Goal: Information Seeking & Learning: Check status

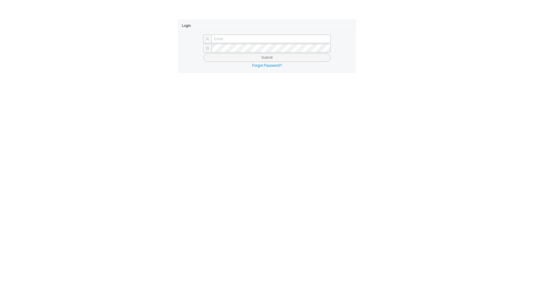
type input "angel@asbathnj.com"
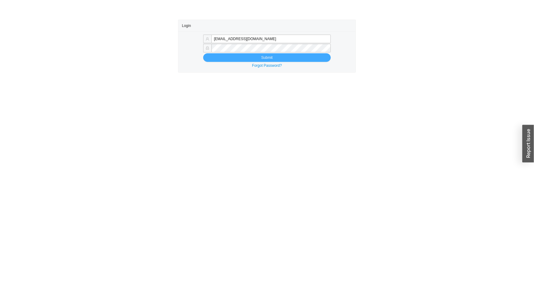
click at [226, 59] on button "Submit" at bounding box center [267, 57] width 128 height 9
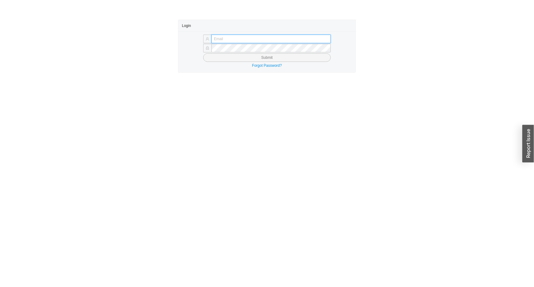
type input "angel@asbathnj.com"
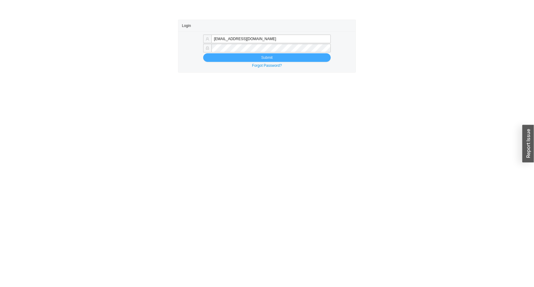
click at [237, 58] on button "Submit" at bounding box center [267, 57] width 128 height 9
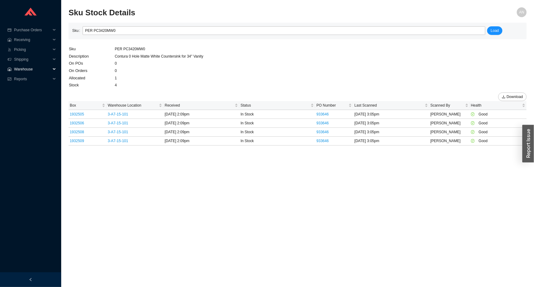
click at [29, 68] on span "Warehouse" at bounding box center [32, 69] width 37 height 10
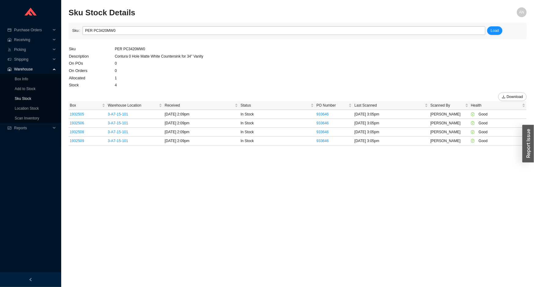
click at [28, 99] on link "Sku Stock" at bounding box center [23, 98] width 17 height 4
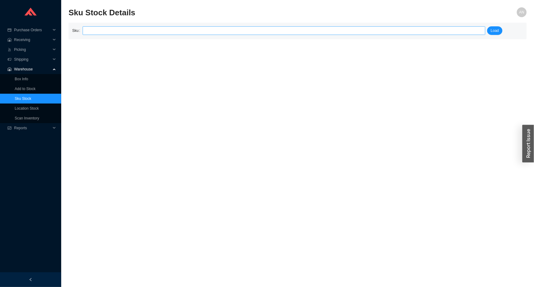
click at [91, 30] on input "search" at bounding box center [284, 31] width 398 height 8
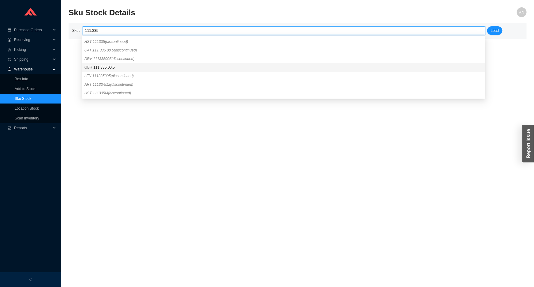
click at [99, 70] on div "GBR 111.335.00.5" at bounding box center [283, 68] width 398 height 6
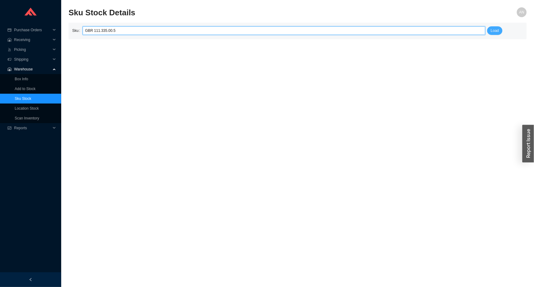
type input "GBR 111.335.00.5"
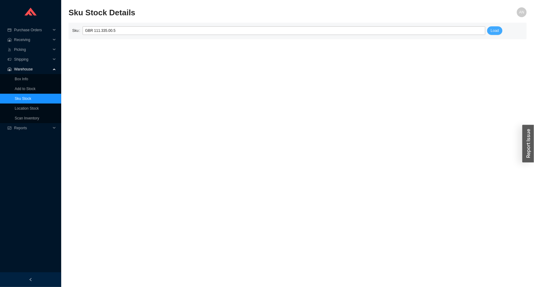
click at [494, 31] on span "Load" at bounding box center [495, 31] width 8 height 6
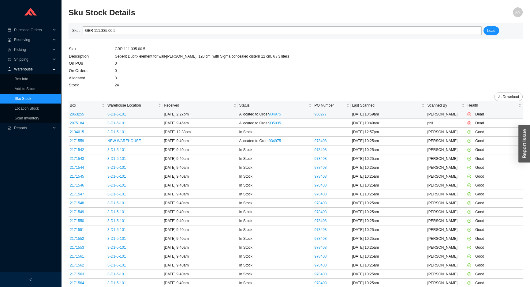
click at [275, 113] on link "934975" at bounding box center [275, 114] width 12 height 4
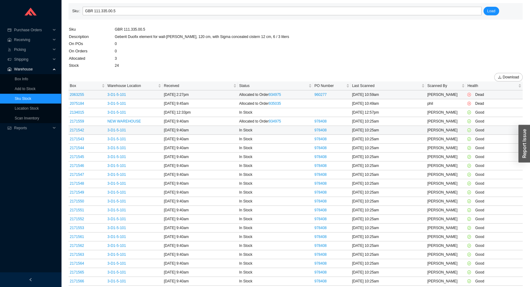
scroll to position [55, 0]
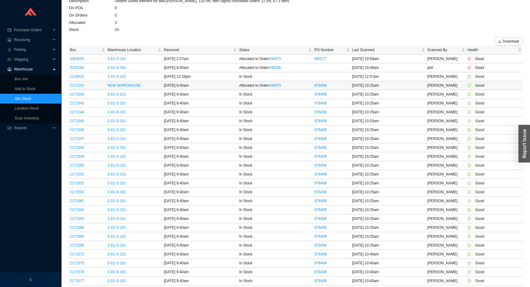
click at [82, 84] on link "2171559" at bounding box center [77, 85] width 14 height 4
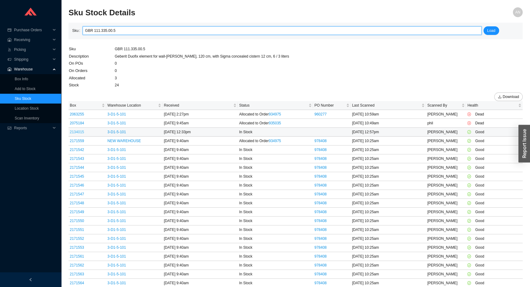
click at [80, 131] on link "2134015" at bounding box center [77, 132] width 14 height 4
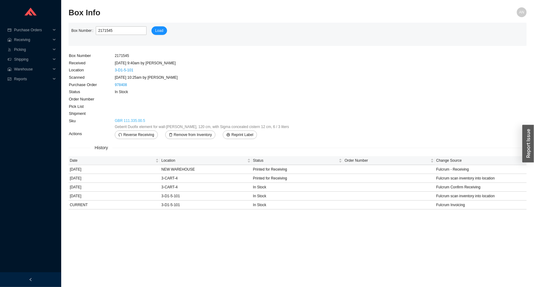
click at [136, 120] on link "GBR 111.335.00.5" at bounding box center [130, 121] width 30 height 6
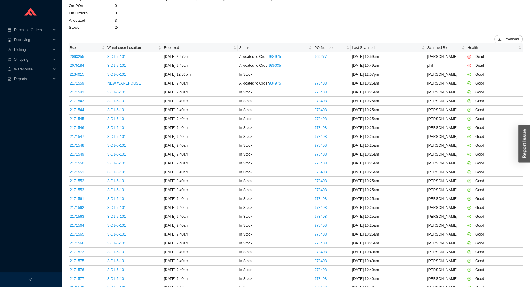
scroll to position [39, 0]
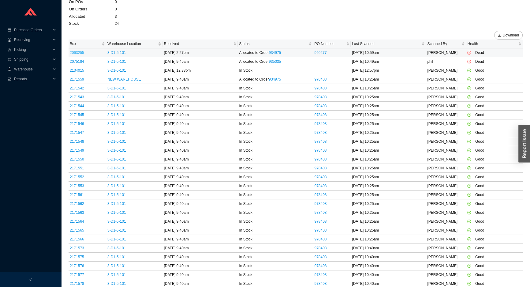
click at [79, 52] on link "2063255" at bounding box center [77, 52] width 14 height 4
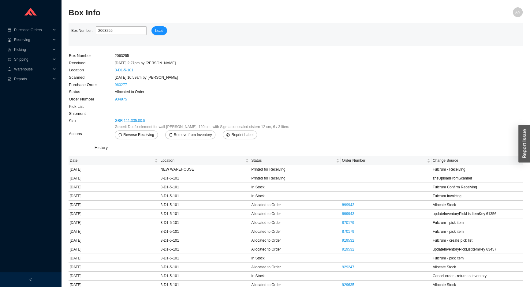
click at [122, 84] on link "960277" at bounding box center [121, 85] width 12 height 4
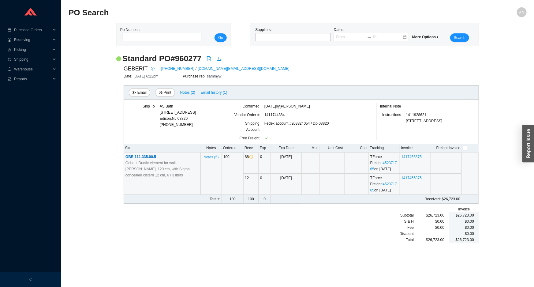
click at [144, 158] on span "GBR 111.335.00.5" at bounding box center [140, 157] width 31 height 4
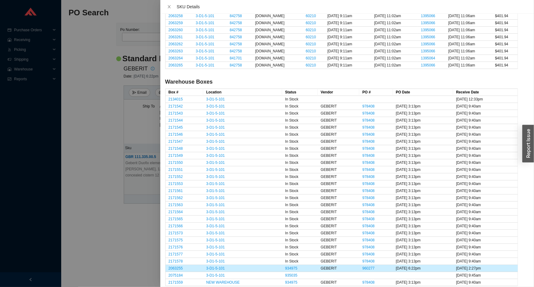
scroll to position [808, 0]
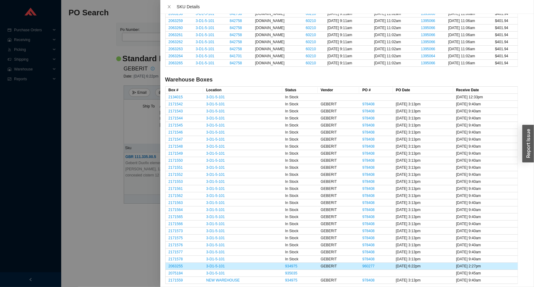
click at [100, 103] on div at bounding box center [267, 143] width 534 height 287
